Goal: Task Accomplishment & Management: Use online tool/utility

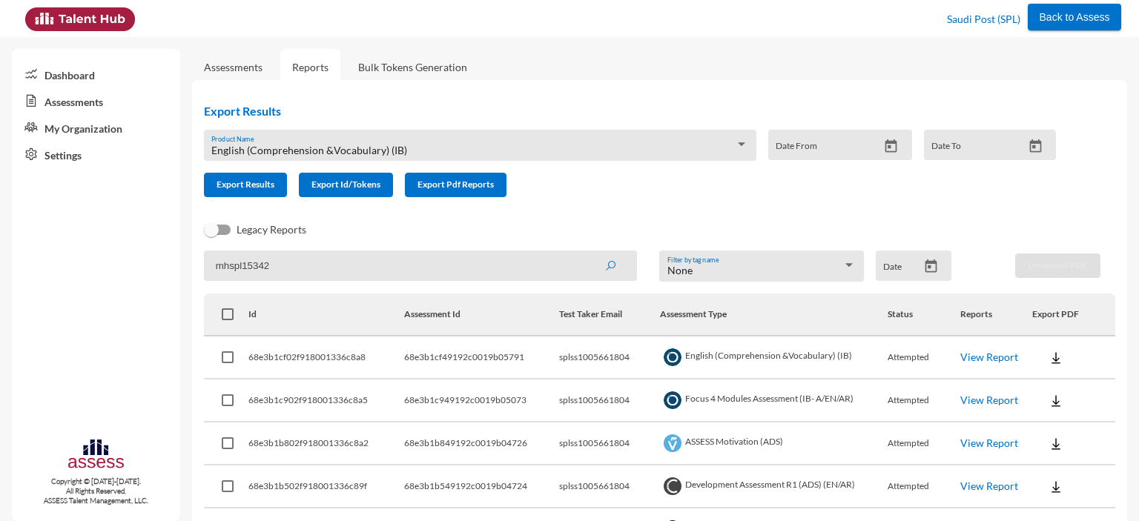
type input "mhspl15342"
click at [586, 252] on button "submit" at bounding box center [609, 265] width 47 height 27
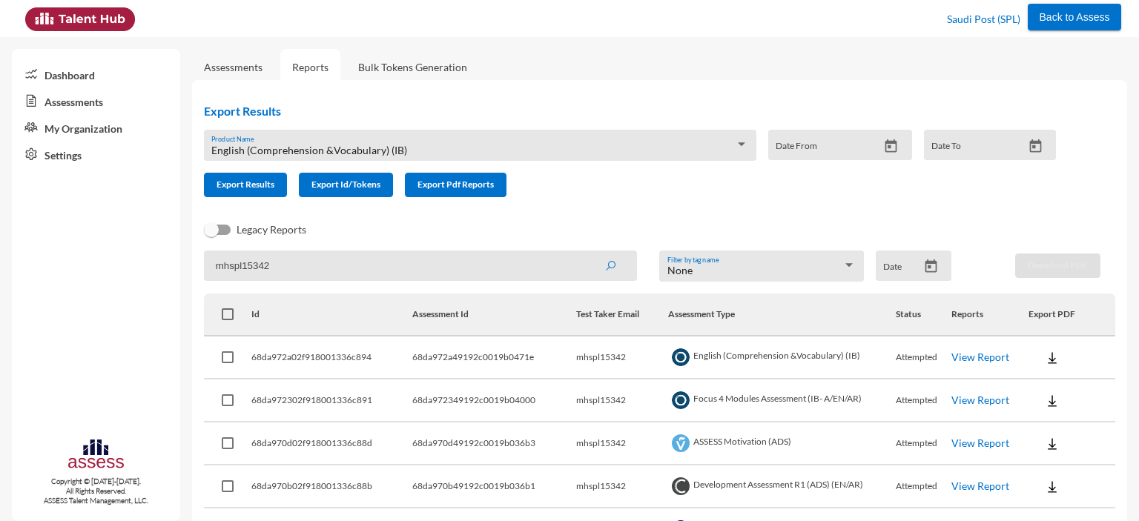
scroll to position [137, 0]
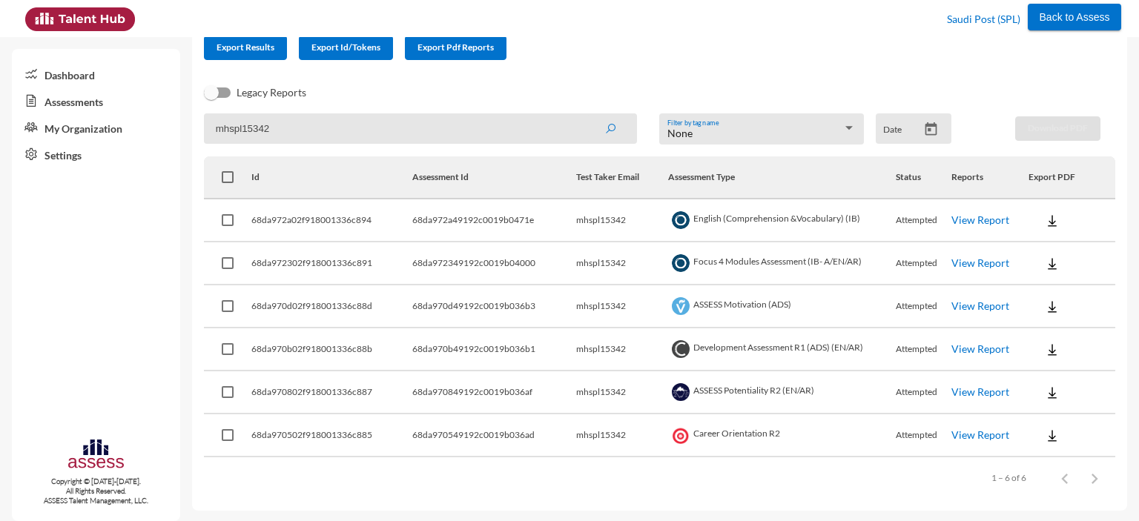
click at [983, 223] on link "View Report" at bounding box center [980, 219] width 58 height 13
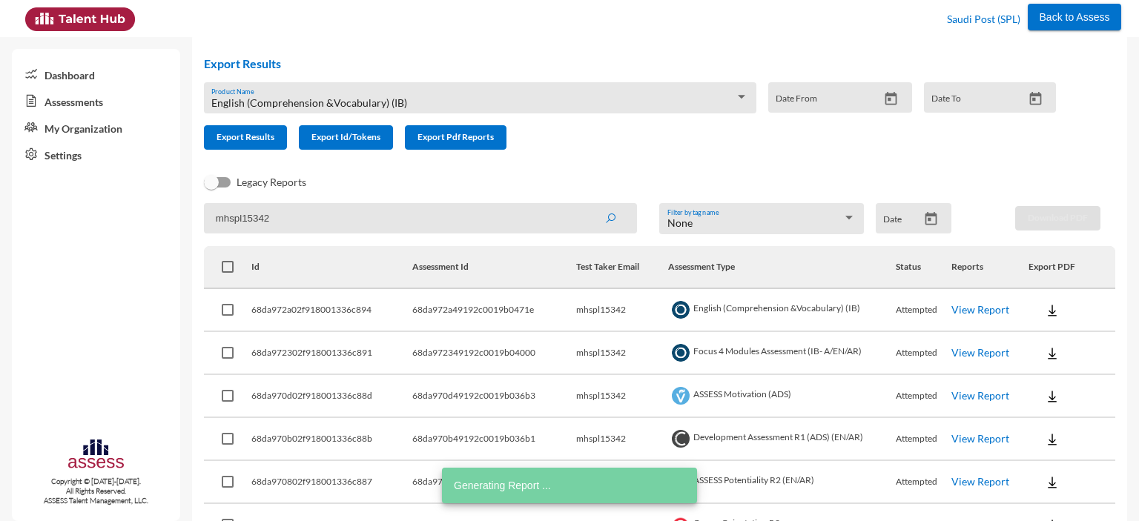
scroll to position [0, 0]
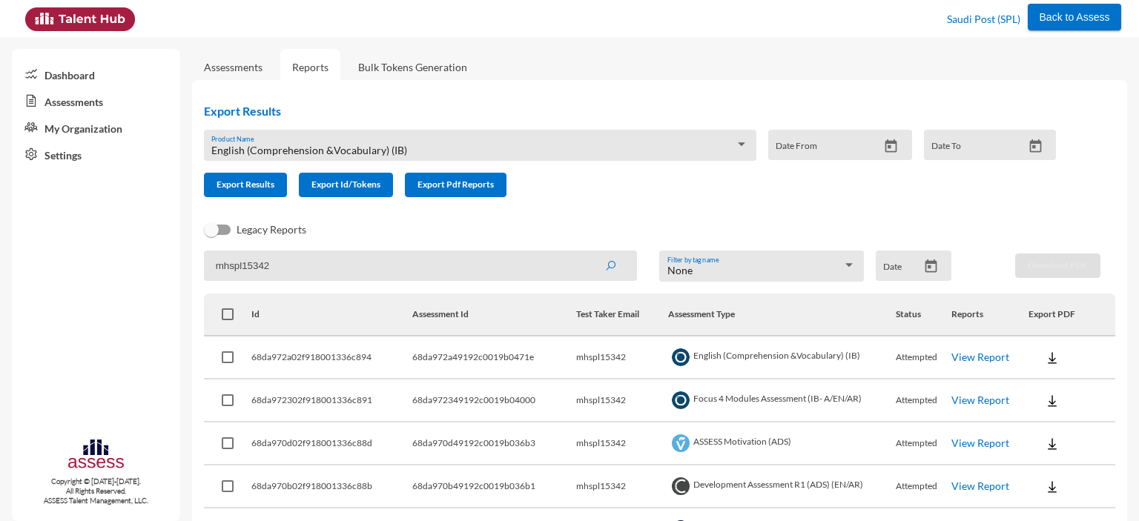
click at [77, 105] on link "Assessments" at bounding box center [96, 100] width 168 height 27
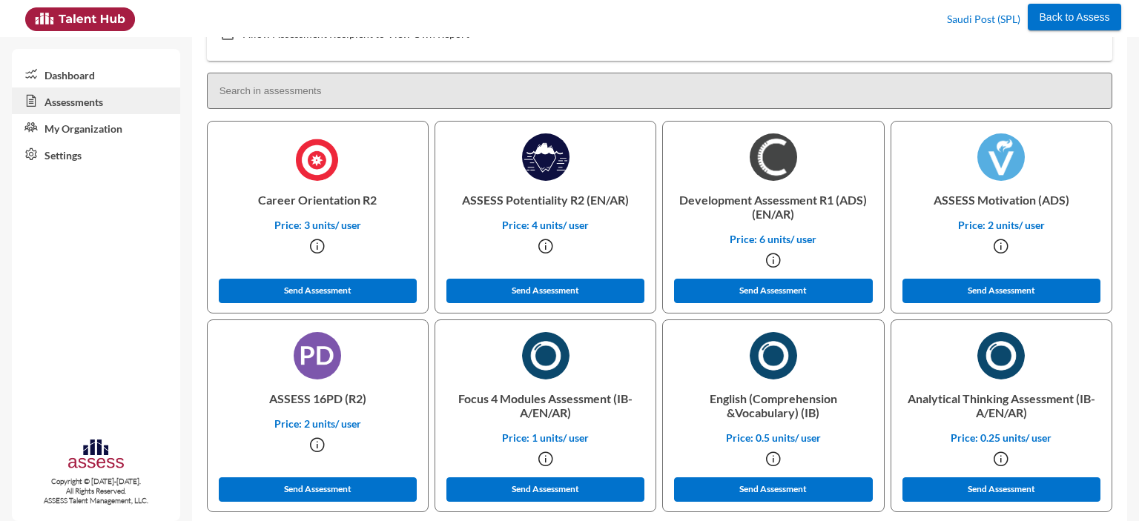
scroll to position [405, 0]
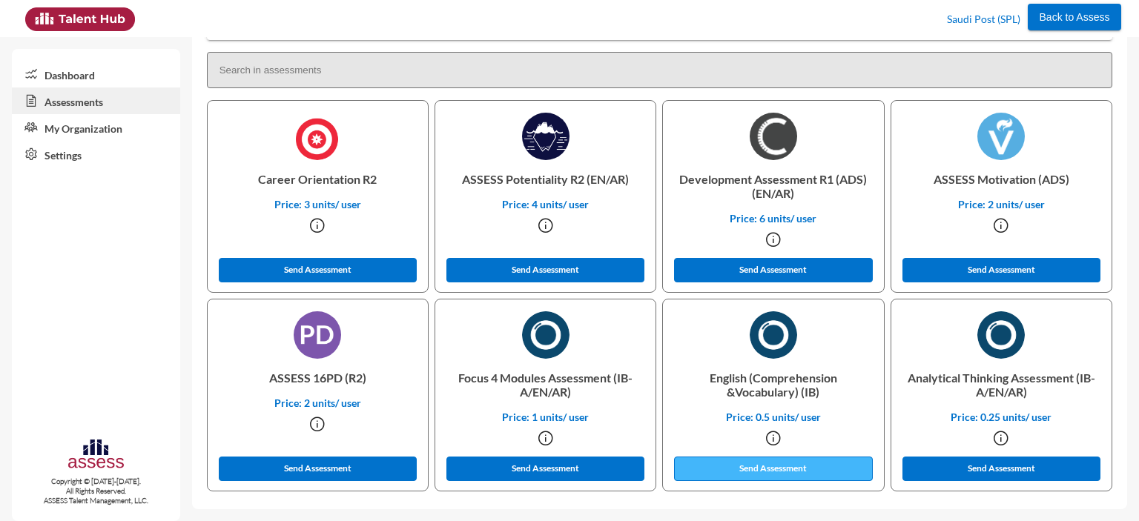
click at [752, 472] on button "Send Assessment" at bounding box center [773, 469] width 199 height 24
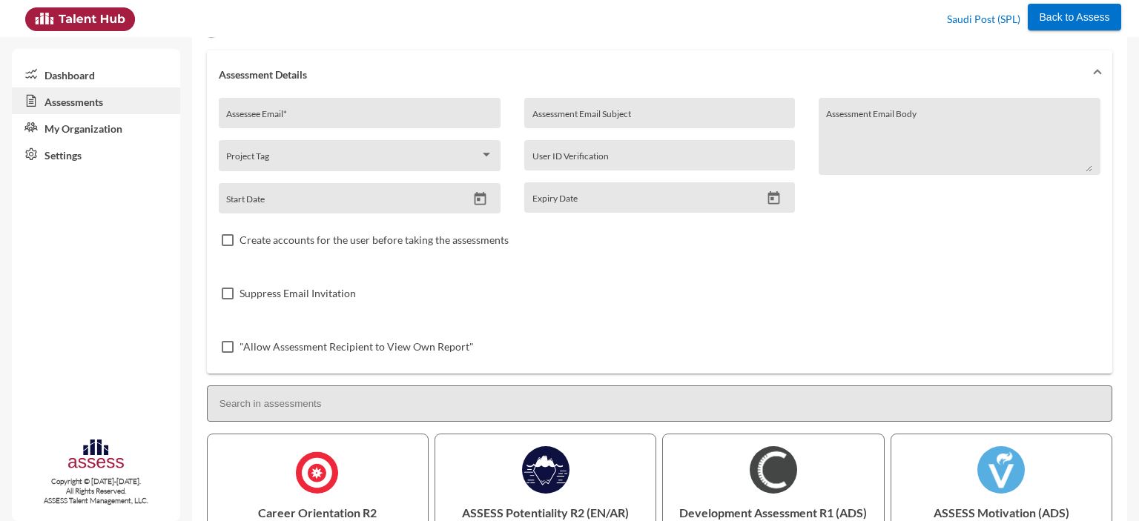
scroll to position [0, 0]
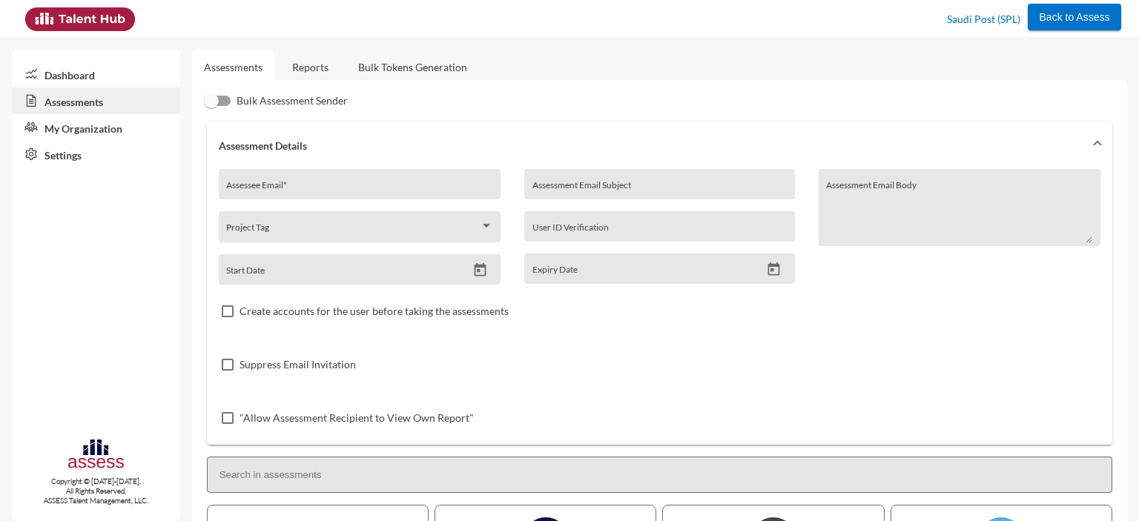
click at [438, 62] on link "Bulk Tokens Generation" at bounding box center [412, 67] width 133 height 36
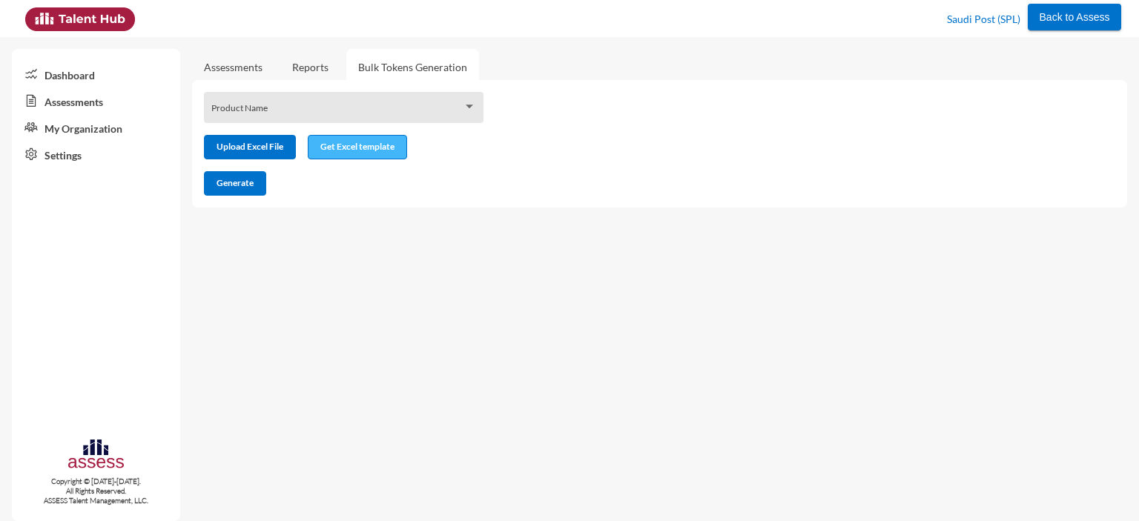
click at [357, 153] on button "Get Excel template" at bounding box center [357, 147] width 99 height 24
click at [90, 105] on link "Assessments" at bounding box center [96, 100] width 168 height 27
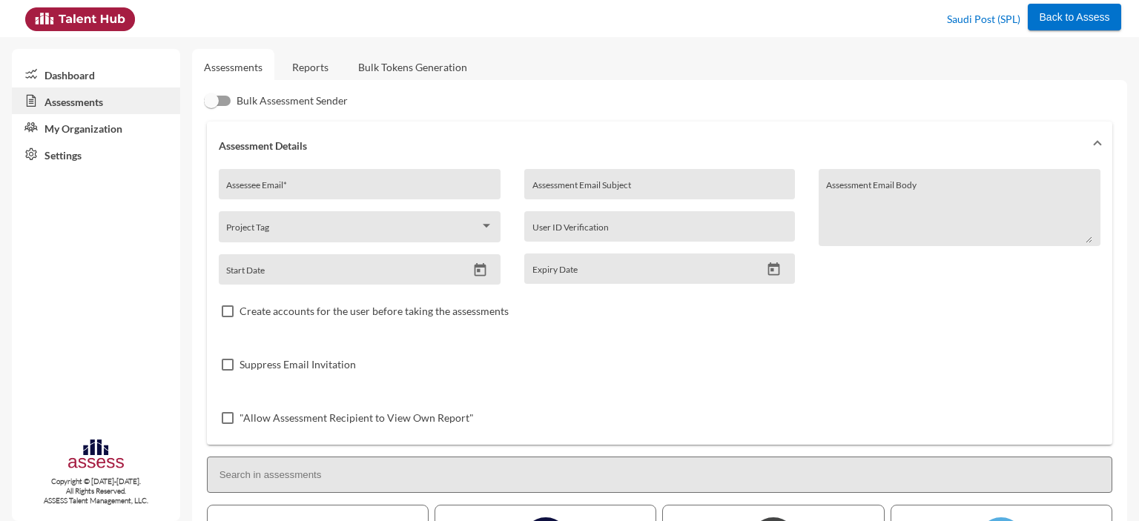
click at [319, 68] on link "Reports" at bounding box center [310, 67] width 60 height 36
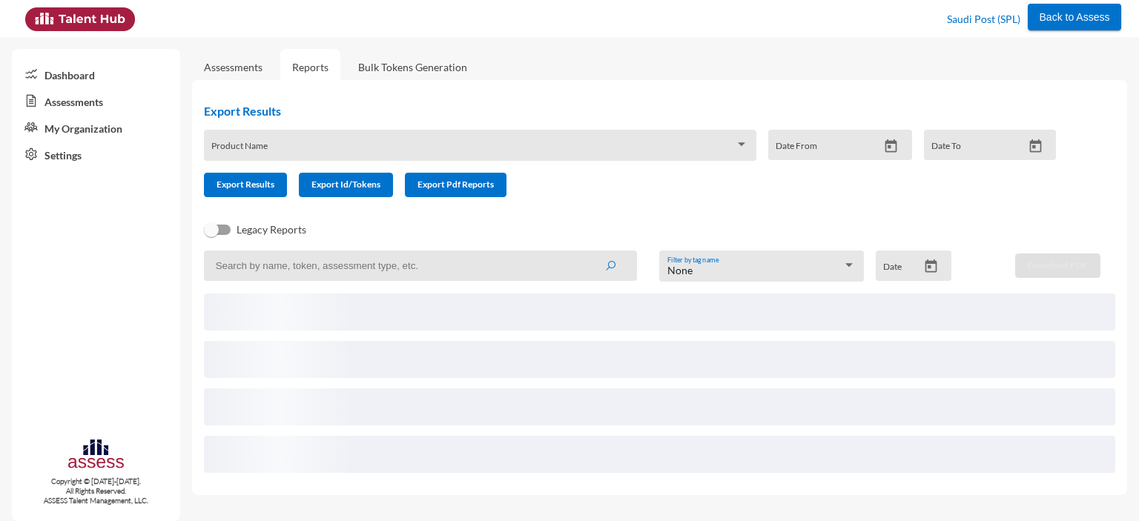
click at [313, 148] on span at bounding box center [472, 151] width 523 height 12
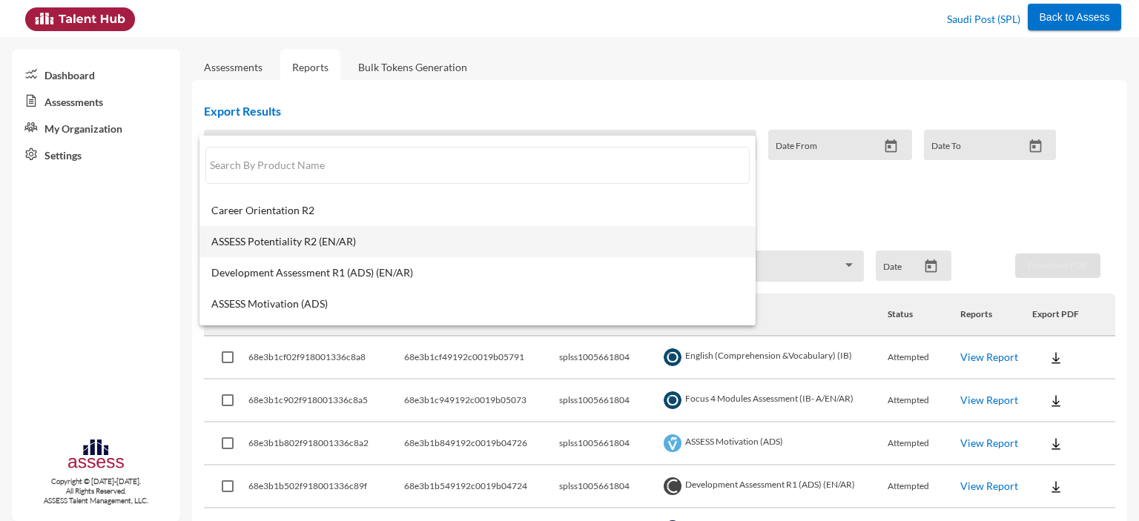
scroll to position [119, 0]
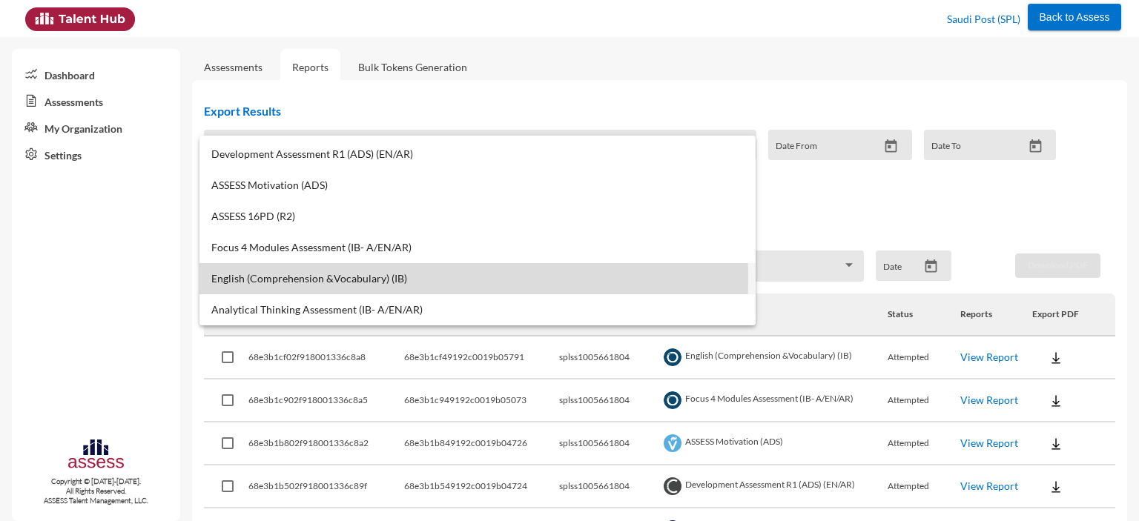
click at [296, 279] on span "English (Comprehension &Vocabulary) (IB)" at bounding box center [477, 279] width 532 height 12
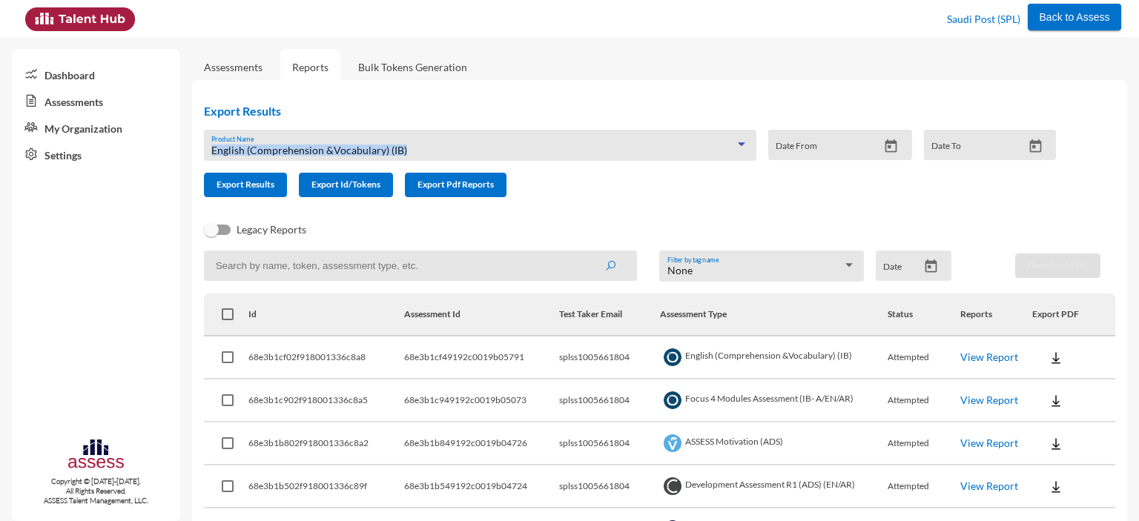
drag, startPoint x: 407, startPoint y: 150, endPoint x: 209, endPoint y: 148, distance: 198.0
click at [209, 148] on div "English (Comprehension &Vocabulary) (IB) Product Name" at bounding box center [480, 145] width 552 height 31
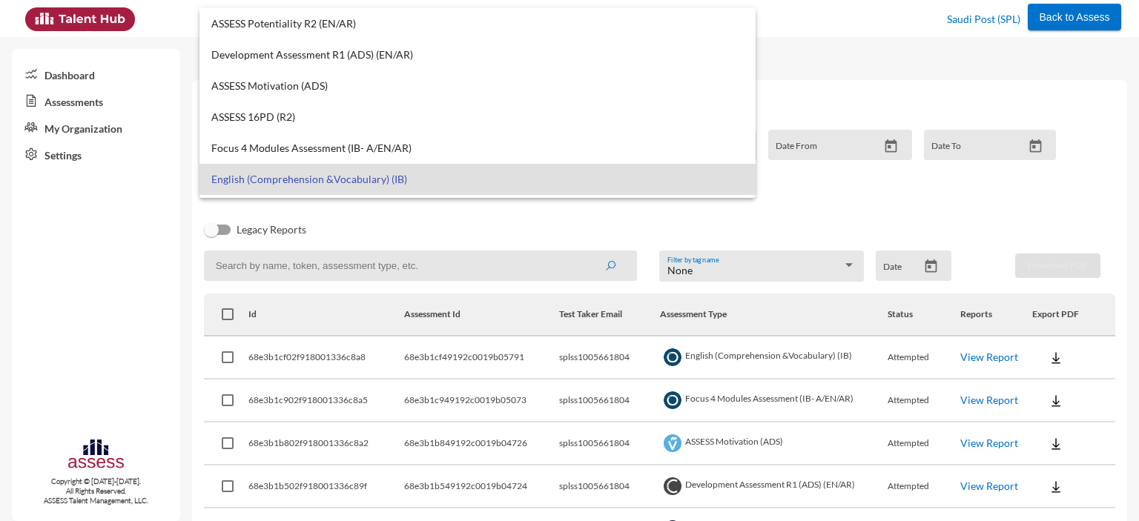
scroll to position [0, 0]
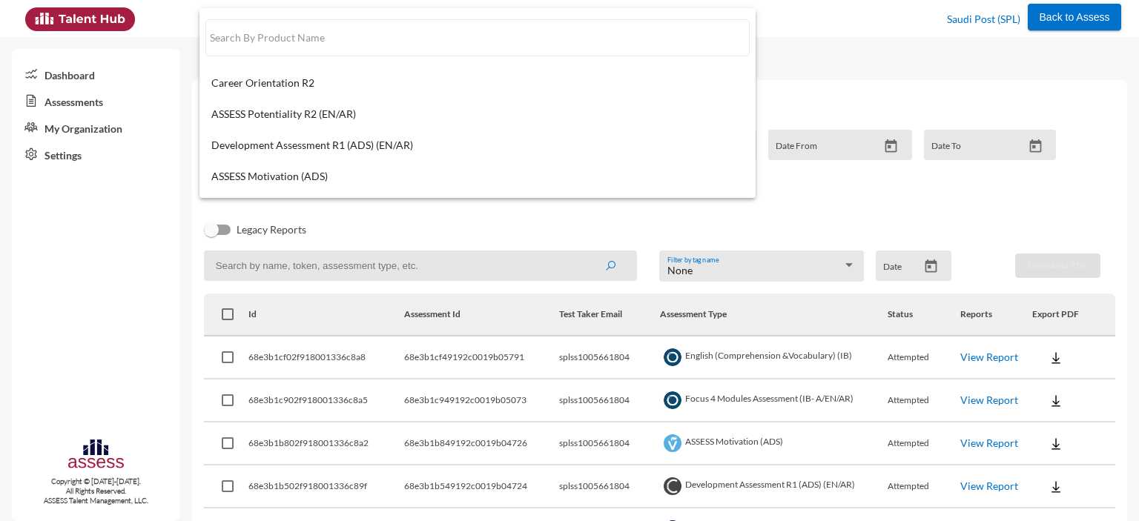
click at [791, 79] on div at bounding box center [569, 260] width 1139 height 521
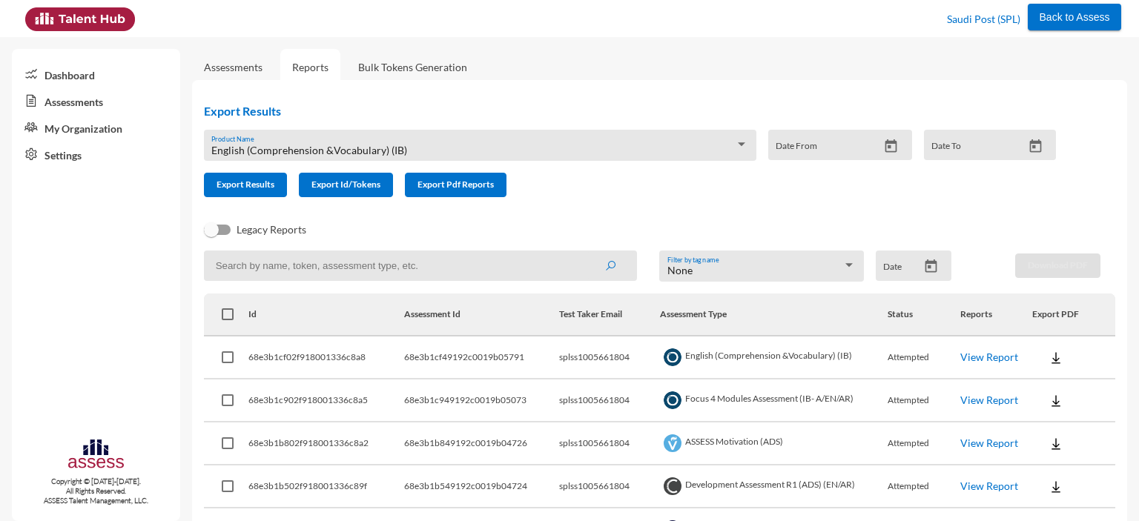
click at [227, 66] on link "Assessments" at bounding box center [233, 67] width 59 height 13
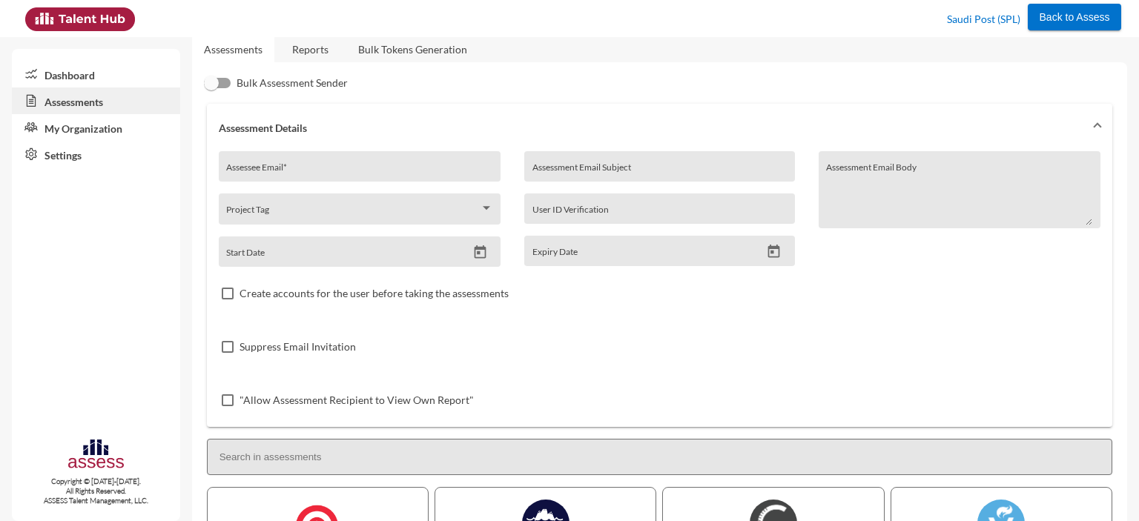
scroll to position [17, 0]
click at [216, 85] on div at bounding box center [211, 83] width 15 height 15
click at [211, 89] on input "Bulk Assessment Sender" at bounding box center [211, 89] width 1 height 1
checkbox input "true"
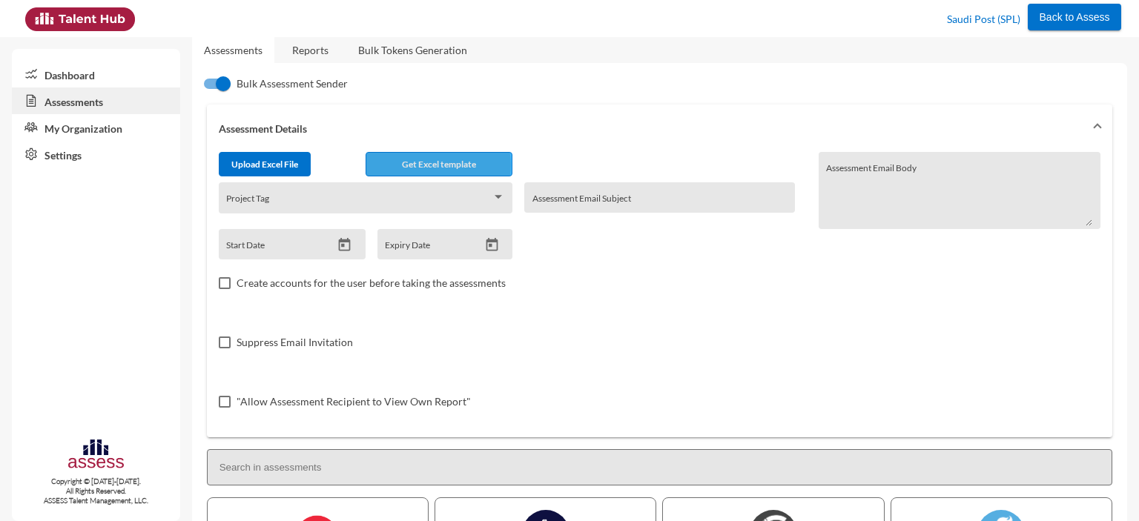
click at [435, 165] on span "Get Excel template" at bounding box center [439, 164] width 74 height 11
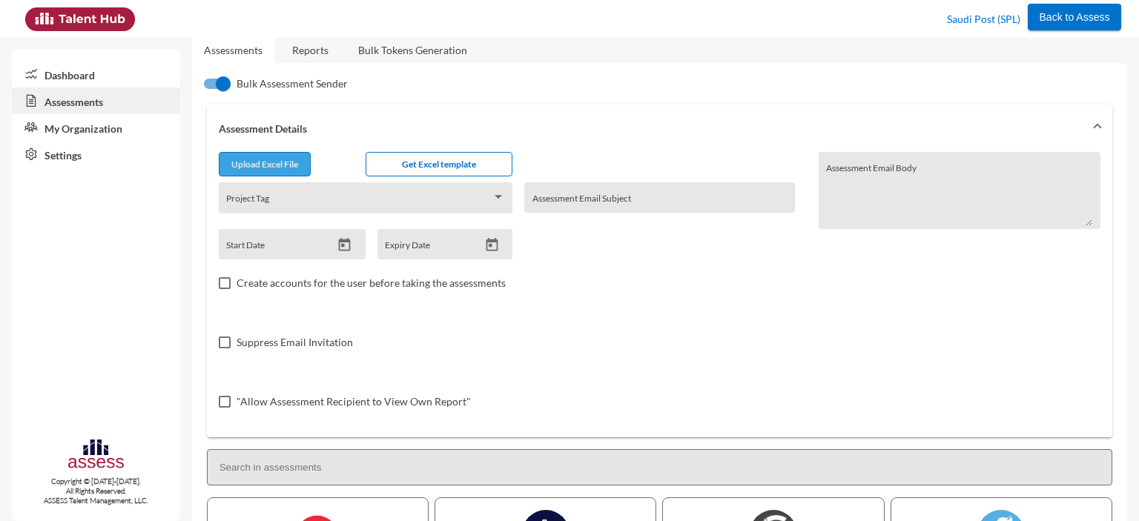
click at [279, 163] on input "file" at bounding box center [264, 167] width 90 height 16
type input "C:\fakepath\excel (1).csv"
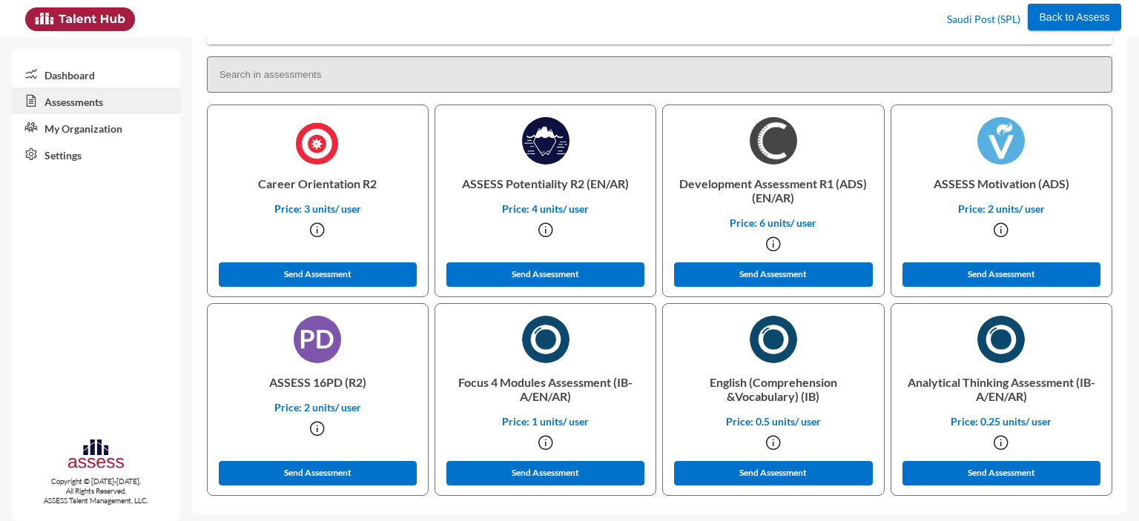
scroll to position [427, 0]
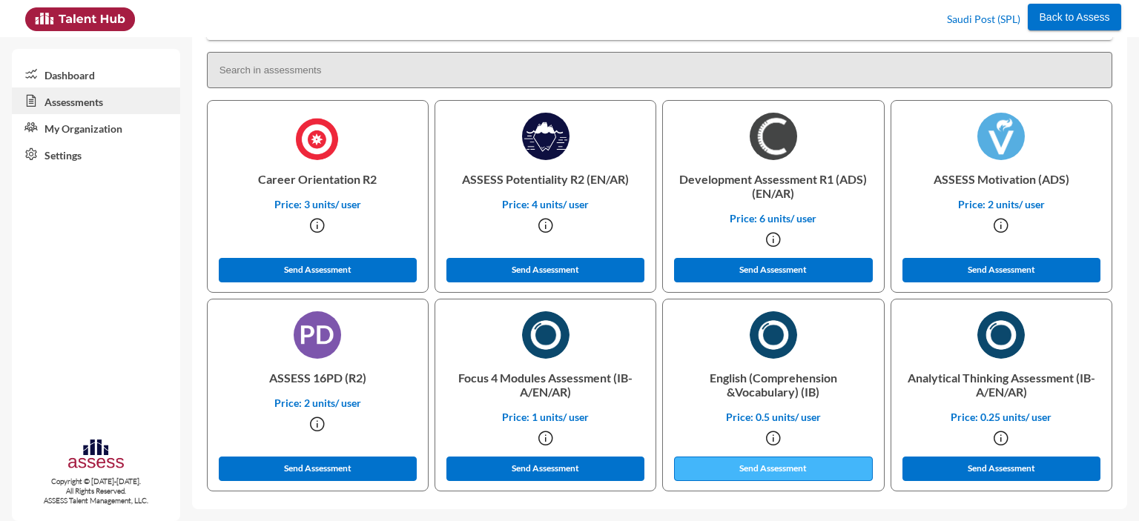
click at [768, 471] on button "Send Assessment" at bounding box center [773, 469] width 199 height 24
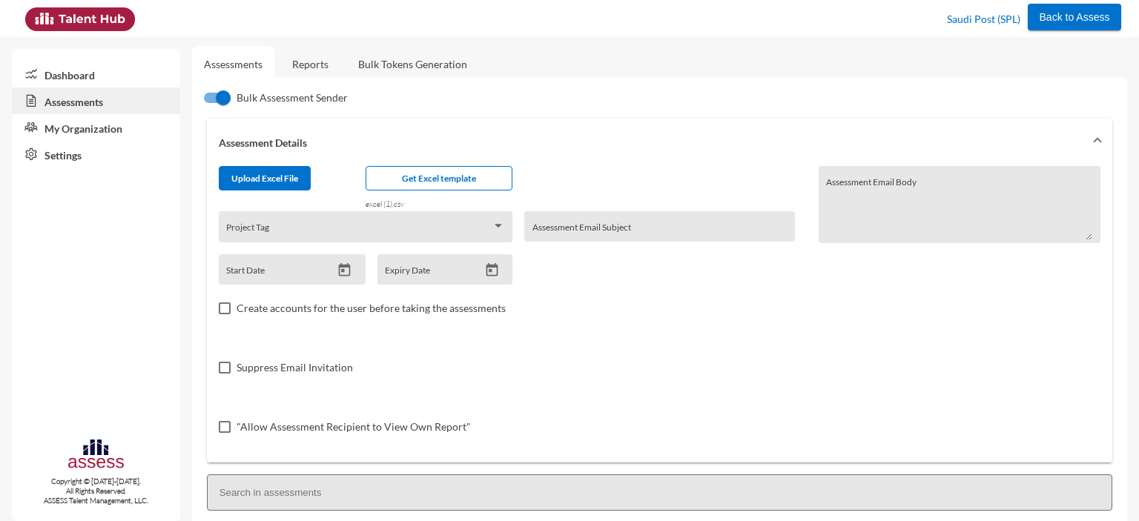
scroll to position [0, 0]
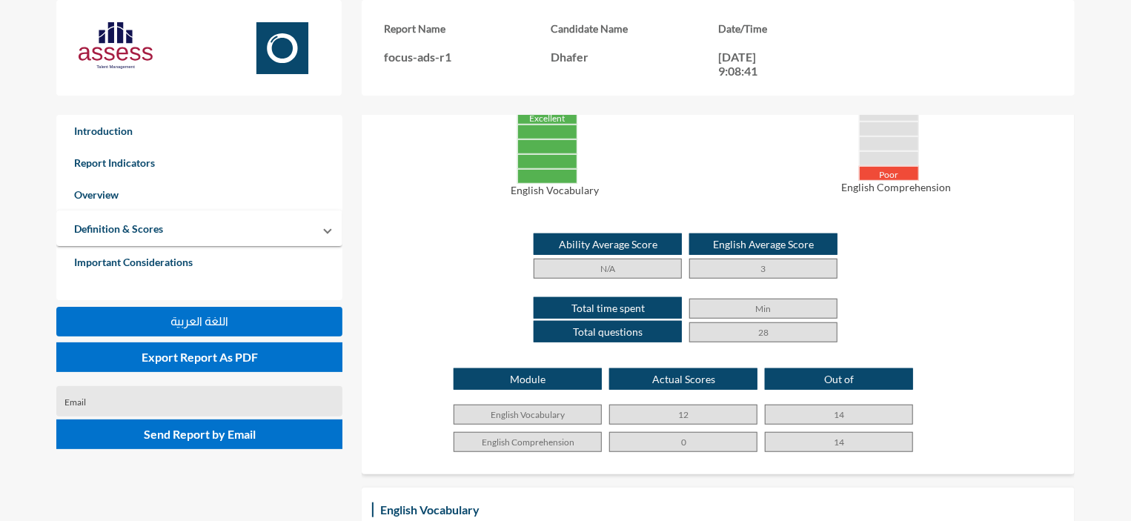
scroll to position [405, 0]
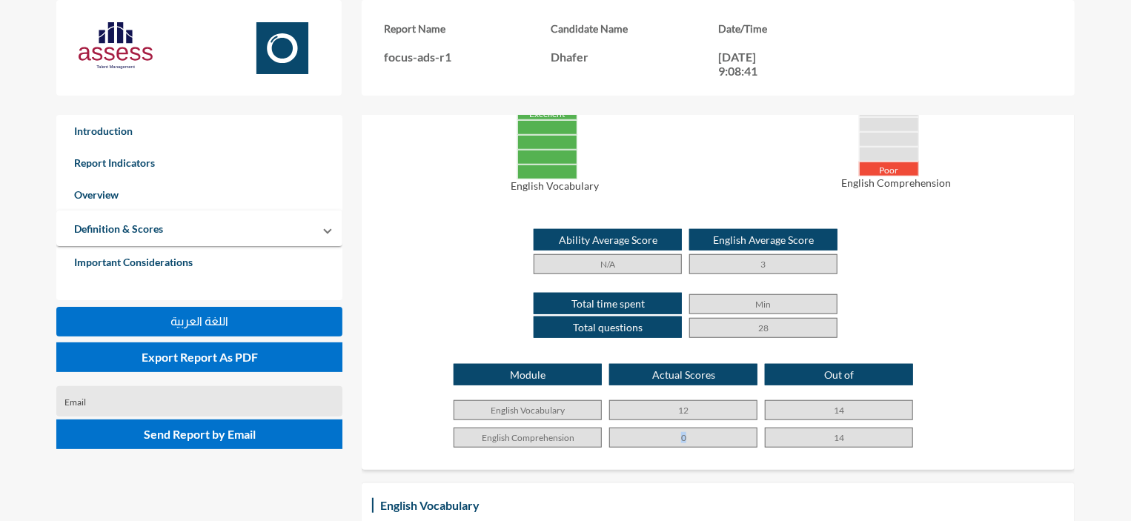
drag, startPoint x: 695, startPoint y: 419, endPoint x: 661, endPoint y: 412, distance: 34.7
click at [661, 428] on p "0" at bounding box center [683, 438] width 148 height 20
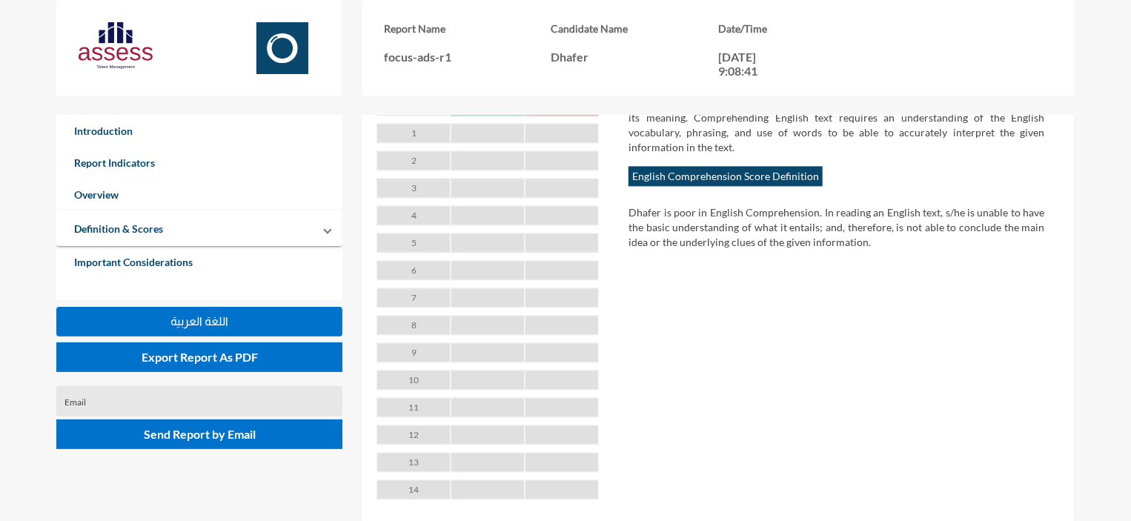
scroll to position [1612, 0]
